Goal: Task Accomplishment & Management: Use online tool/utility

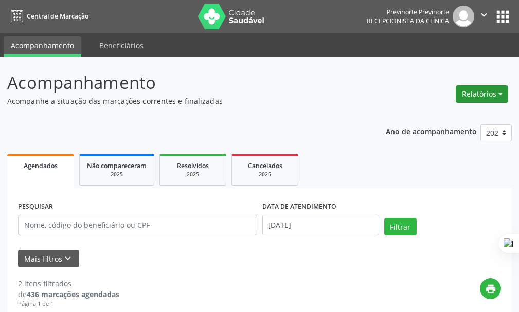
click at [501, 97] on button "Relatórios" at bounding box center [481, 93] width 52 height 17
click at [460, 115] on link "Agendamentos" at bounding box center [453, 116] width 111 height 14
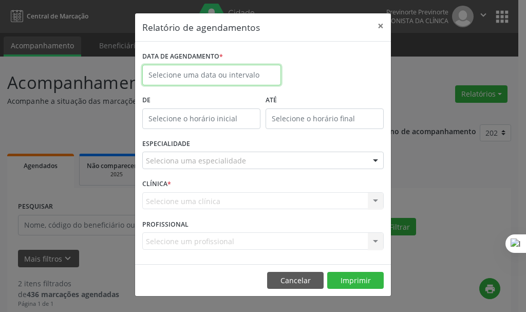
click at [168, 72] on input "text" at bounding box center [211, 75] width 139 height 21
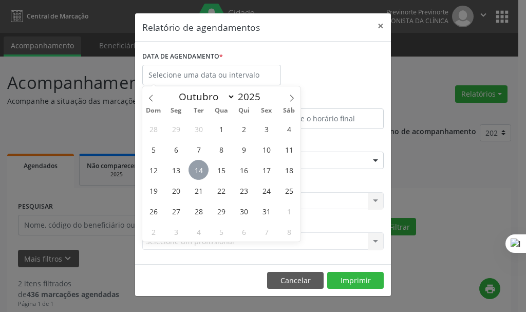
click at [200, 171] on span "14" at bounding box center [199, 170] width 20 height 20
type input "[DATE]"
click at [200, 171] on span "14" at bounding box center [199, 170] width 20 height 20
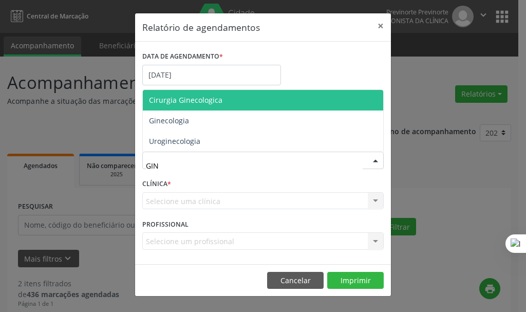
type input "GINE"
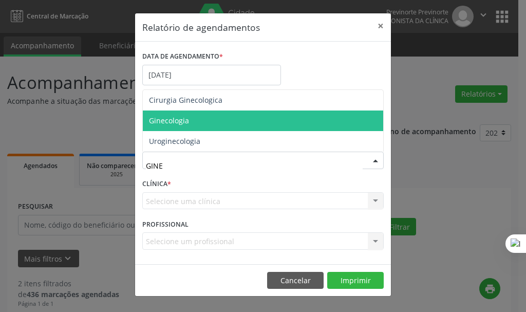
click at [198, 124] on span "Ginecologia" at bounding box center [263, 121] width 241 height 21
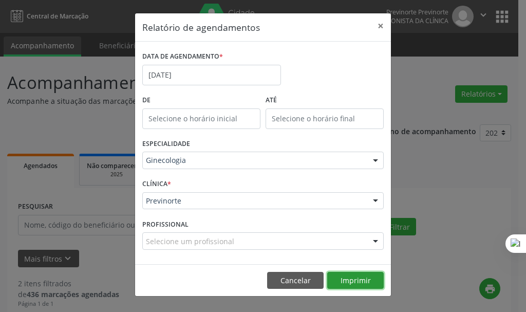
click at [363, 276] on button "Imprimir" at bounding box center [355, 280] width 57 height 17
